Goal: Transaction & Acquisition: Download file/media

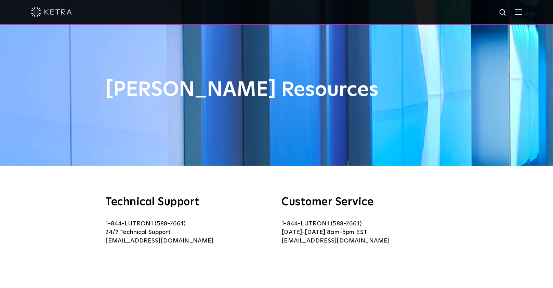
click at [529, 11] on div at bounding box center [276, 12] width 553 height 25
click at [522, 10] on img at bounding box center [519, 12] width 8 height 6
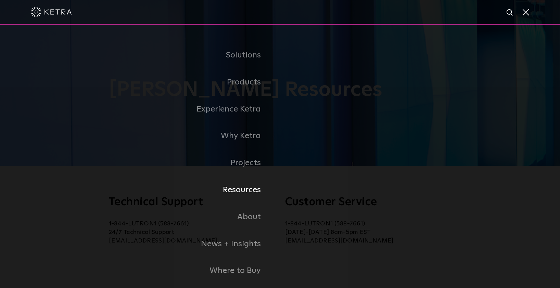
click at [227, 193] on link "Resources" at bounding box center [165, 189] width 229 height 27
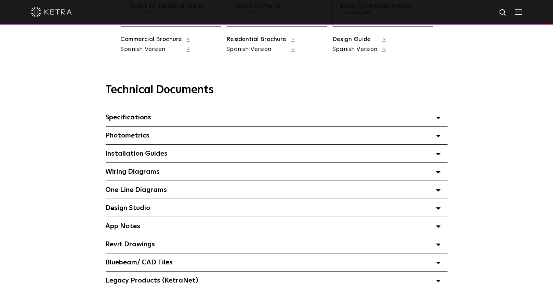
scroll to position [428, 0]
click at [121, 119] on span "Specifications Select checkboxes to use the bulk download option below" at bounding box center [129, 116] width 46 height 7
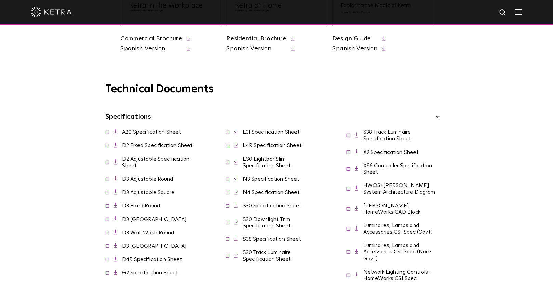
click at [131, 262] on link "D4R Specification Sheet" at bounding box center [152, 259] width 60 height 5
